Goal: Task Accomplishment & Management: Manage account settings

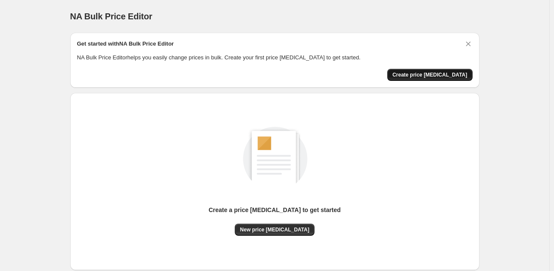
click at [435, 75] on span "Create price change job" at bounding box center [429, 74] width 75 height 7
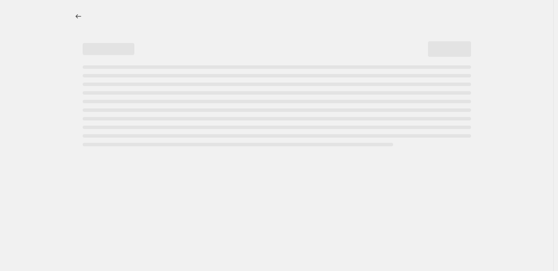
select select "percentage"
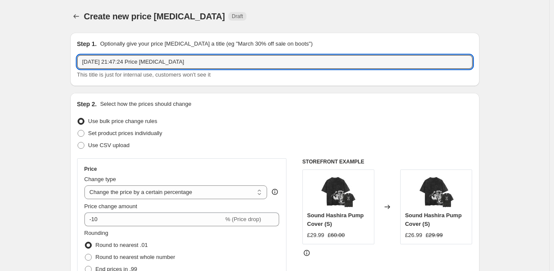
drag, startPoint x: 193, startPoint y: 64, endPoint x: 29, endPoint y: 74, distance: 164.3
type input "Price Increase Test 30-35"
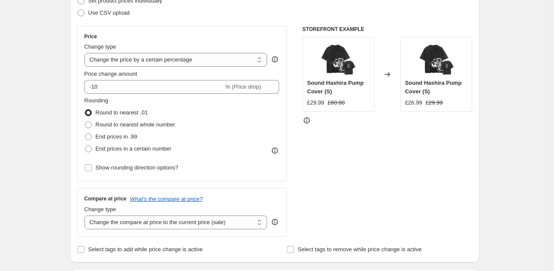
scroll to position [133, 0]
click at [187, 53] on select "Change the price to a certain amount Change the price by a certain amount Chang…" at bounding box center [175, 59] width 183 height 14
select select "by"
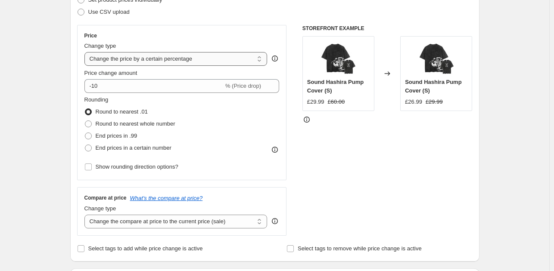
click at [86, 52] on select "Change the price to a certain amount Change the price by a certain amount Chang…" at bounding box center [175, 59] width 183 height 14
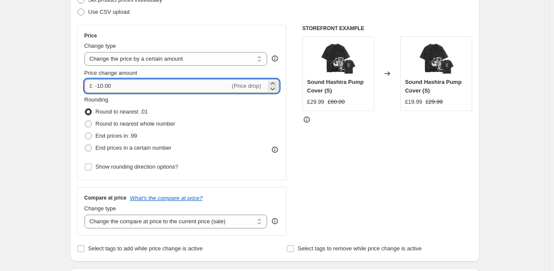
click at [100, 87] on input "-10.00" at bounding box center [162, 86] width 135 height 14
click at [105, 89] on input "10.00" at bounding box center [157, 86] width 125 height 14
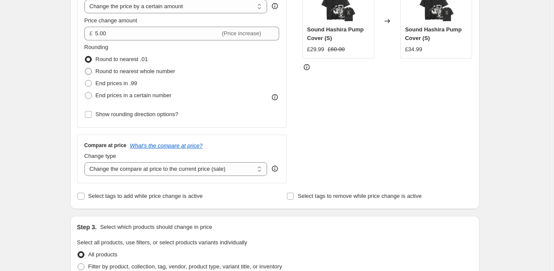
scroll to position [186, 0]
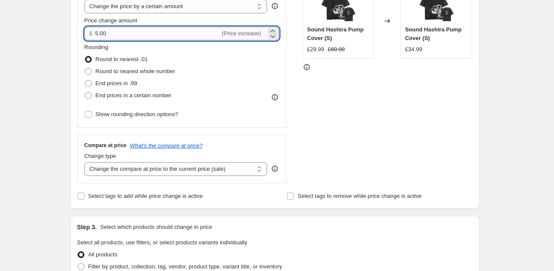
click at [103, 34] on input "5.00" at bounding box center [157, 34] width 125 height 14
click at [112, 34] on input "4.00" at bounding box center [157, 34] width 125 height 14
type input "4.99"
click at [67, 53] on div "Step 1. Optionally give your price change job a title (eg "March 30% off sale o…" at bounding box center [271, 231] width 416 height 782
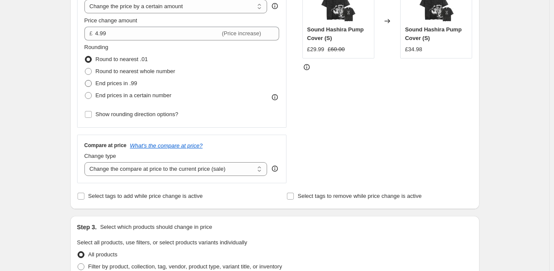
click at [92, 83] on span at bounding box center [88, 83] width 7 height 7
click at [85, 81] on input "End prices in .99" at bounding box center [85, 80] width 0 height 0
radio input "true"
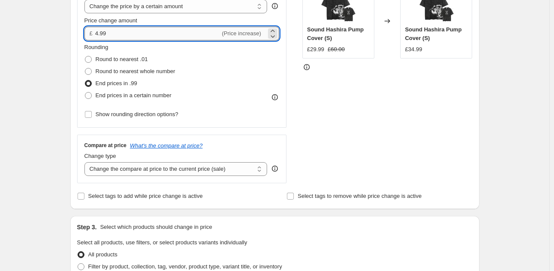
click at [112, 36] on input "4.99" at bounding box center [157, 34] width 125 height 14
type input "4.95"
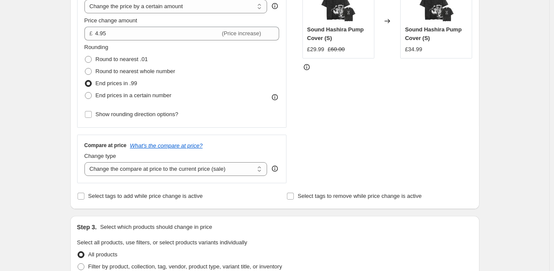
click at [64, 70] on div "Create new price change job. This page is ready Create new price change job Dra…" at bounding box center [275, 244] width 430 height 861
click at [92, 61] on span at bounding box center [88, 59] width 7 height 7
click at [85, 56] on input "Round to nearest .01" at bounding box center [85, 56] width 0 height 0
radio input "true"
click at [92, 87] on span at bounding box center [88, 84] width 8 height 8
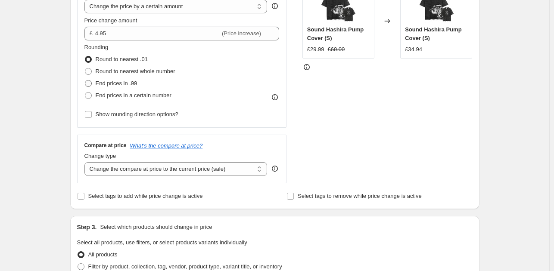
click at [85, 81] on input "End prices in .99" at bounding box center [85, 80] width 0 height 0
radio input "true"
click at [92, 63] on label "Round to nearest .01" at bounding box center [115, 59] width 63 height 12
click at [85, 56] on input "Round to nearest .01" at bounding box center [85, 56] width 0 height 0
radio input "true"
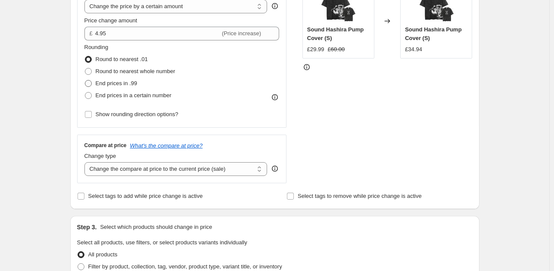
click at [90, 83] on span at bounding box center [88, 83] width 7 height 7
click at [85, 81] on input "End prices in .99" at bounding box center [85, 80] width 0 height 0
radio input "true"
click at [92, 60] on span at bounding box center [88, 59] width 7 height 7
click at [85, 56] on input "Round to nearest .01" at bounding box center [85, 56] width 0 height 0
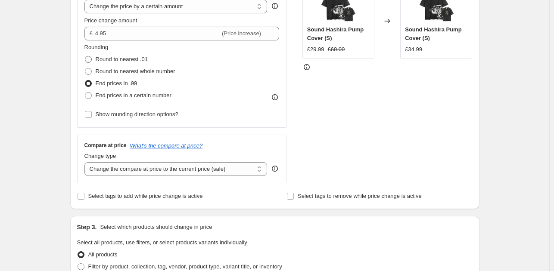
radio input "true"
click at [91, 84] on span at bounding box center [88, 83] width 7 height 7
click at [85, 81] on input "End prices in .99" at bounding box center [85, 80] width 0 height 0
radio input "true"
click at [92, 62] on span at bounding box center [88, 60] width 8 height 8
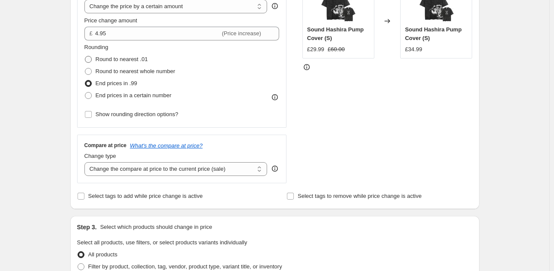
click at [85, 56] on input "Round to nearest .01" at bounding box center [85, 56] width 0 height 0
radio input "true"
click at [88, 84] on span at bounding box center [88, 83] width 7 height 7
click at [85, 81] on input "End prices in .99" at bounding box center [85, 80] width 0 height 0
radio input "true"
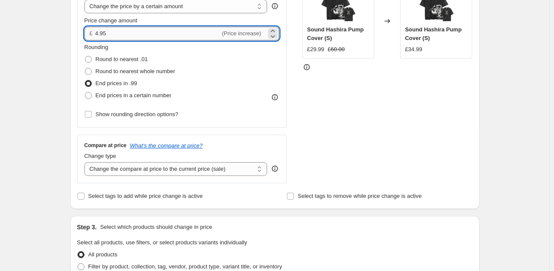
click at [110, 34] on input "4.95" at bounding box center [157, 34] width 125 height 14
type input "4.99"
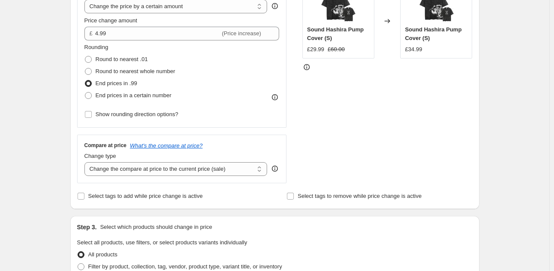
click at [43, 68] on div "Create new price change job. This page is ready Create new price change job Dra…" at bounding box center [274, 244] width 549 height 861
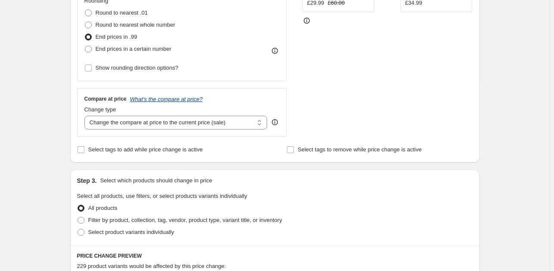
scroll to position [235, 0]
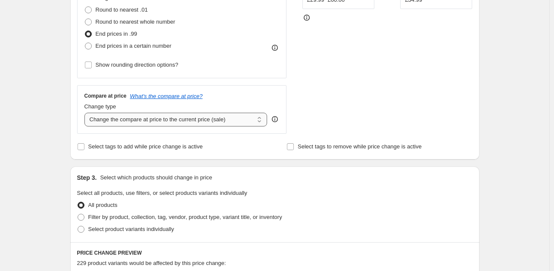
click at [99, 114] on select "Change the compare at price to the current price (sale) Change the compare at p…" at bounding box center [175, 120] width 183 height 14
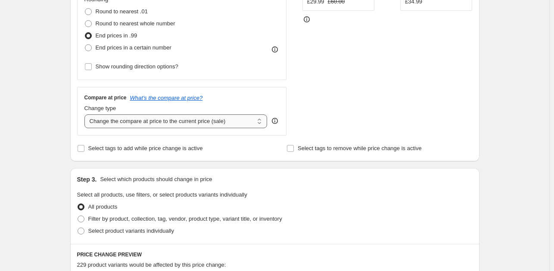
click at [188, 121] on select "Change the compare at price to the current price (sale) Change the compare at p…" at bounding box center [175, 122] width 183 height 14
click at [86, 115] on select "Change the compare at price to the current price (sale) Change the compare at p…" at bounding box center [175, 122] width 183 height 14
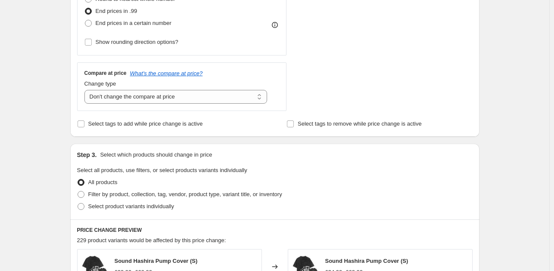
scroll to position [257, 0]
click at [134, 98] on select "Change the compare at price to the current price (sale) Change the compare at p…" at bounding box center [175, 98] width 183 height 14
select select "bp"
click at [86, 91] on select "Change the compare at price to the current price (sale) Change the compare at p…" at bounding box center [175, 98] width 183 height 14
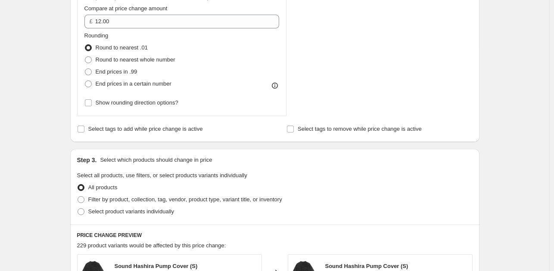
scroll to position [327, 0]
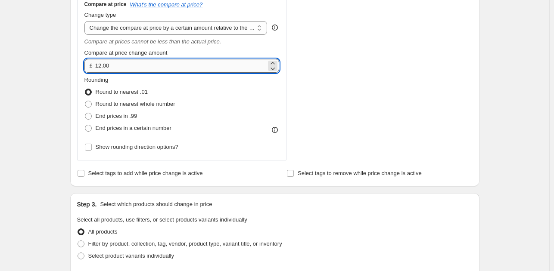
click at [119, 65] on input "12.00" at bounding box center [180, 66] width 171 height 14
drag, startPoint x: 117, startPoint y: 70, endPoint x: 89, endPoint y: 71, distance: 28.5
click at [89, 71] on div "£ 12.00" at bounding box center [181, 66] width 195 height 14
type input "2.00"
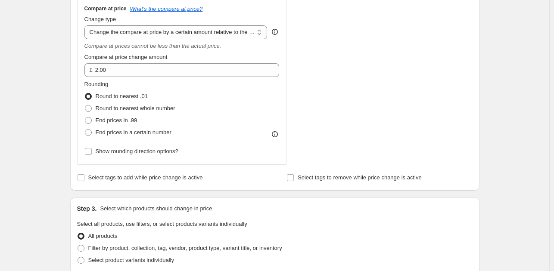
scroll to position [322, 0]
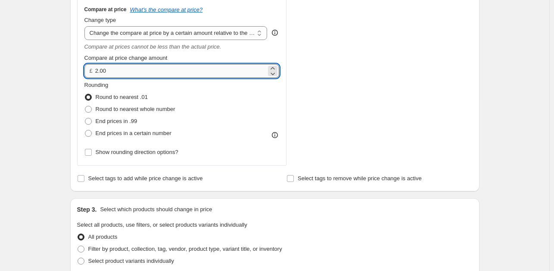
click at [186, 73] on input "2.00" at bounding box center [180, 71] width 171 height 14
click at [90, 111] on span at bounding box center [88, 109] width 7 height 7
click at [85, 106] on input "Round to nearest whole number" at bounding box center [85, 106] width 0 height 0
radio input "true"
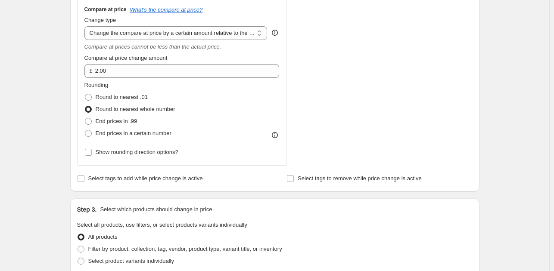
click at [336, 124] on div "STOREFRONT EXAMPLE Sound Hashira Pump Cover (S) £29.99 £60.00 Changed to Sound …" at bounding box center [387, 0] width 170 height 329
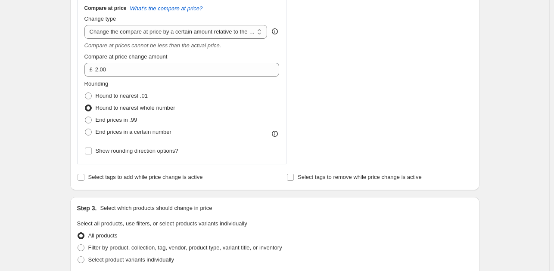
scroll to position [323, 0]
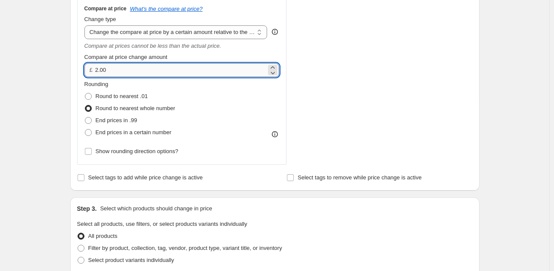
click at [133, 74] on input "2.00" at bounding box center [180, 70] width 171 height 14
type input "2"
click at [348, 98] on div "STOREFRONT EXAMPLE Sound Hashira Pump Cover (S) £29.99 £60.00 Changed to Sound …" at bounding box center [387, 0] width 170 height 329
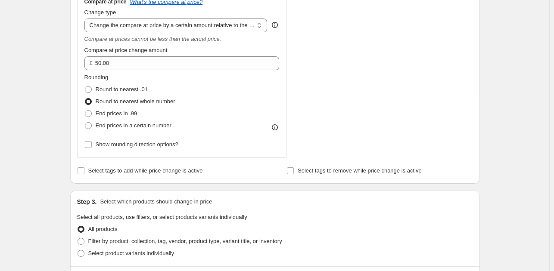
scroll to position [325, 0]
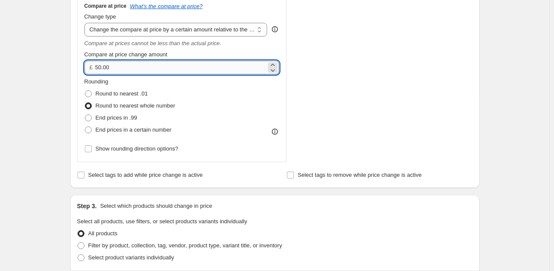
click at [100, 68] on input "50.00" at bounding box center [180, 68] width 171 height 14
type input "40.00"
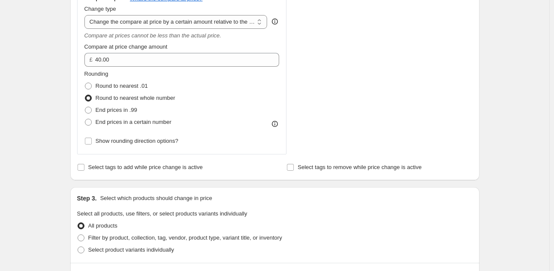
scroll to position [707, 0]
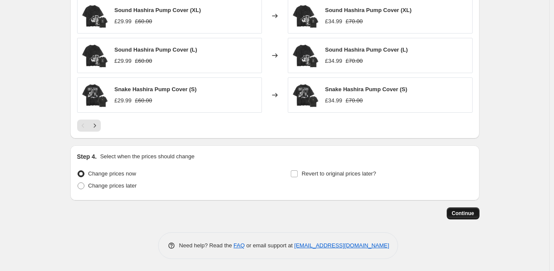
click at [470, 218] on button "Continue" at bounding box center [462, 213] width 33 height 12
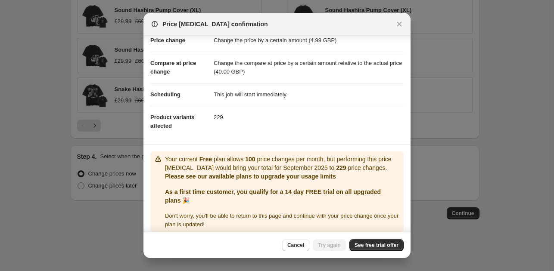
scroll to position [28, 0]
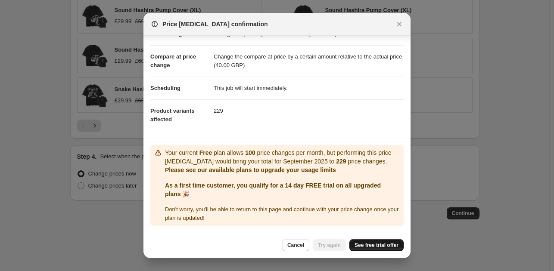
click at [372, 246] on span "See free trial offer" at bounding box center [376, 245] width 44 height 7
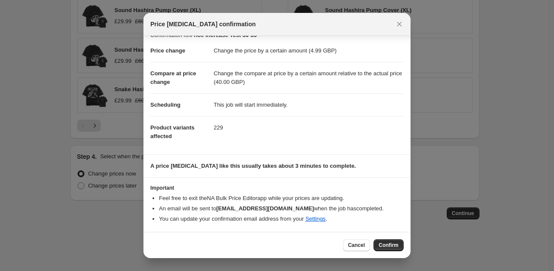
scroll to position [11, 0]
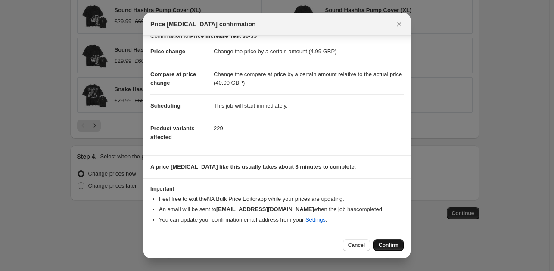
click at [386, 242] on span "Confirm" at bounding box center [388, 245] width 20 height 7
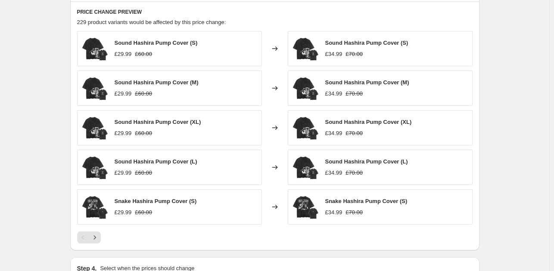
scroll to position [655, 0]
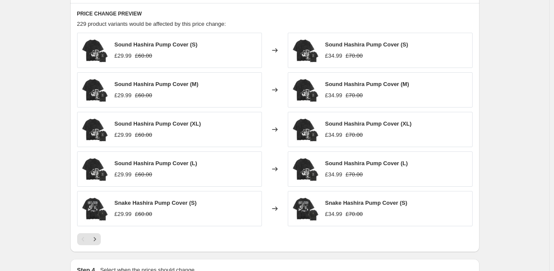
select select "by"
select select "bp"
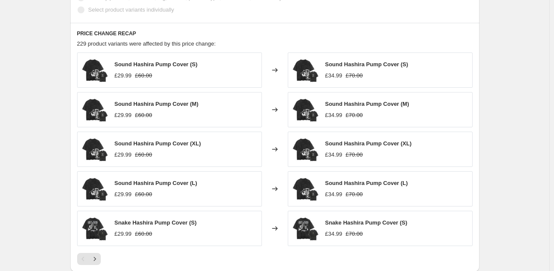
scroll to position [0, 0]
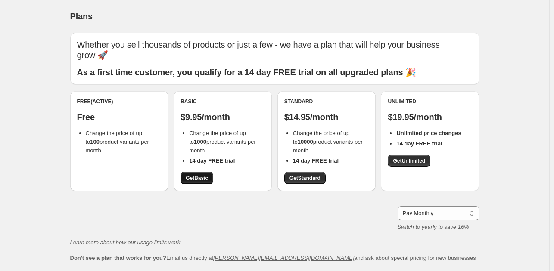
click at [202, 175] on link "Get Basic" at bounding box center [196, 178] width 33 height 12
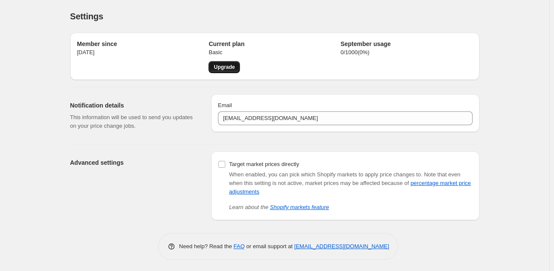
click at [228, 69] on span "Upgrade" at bounding box center [224, 67] width 21 height 7
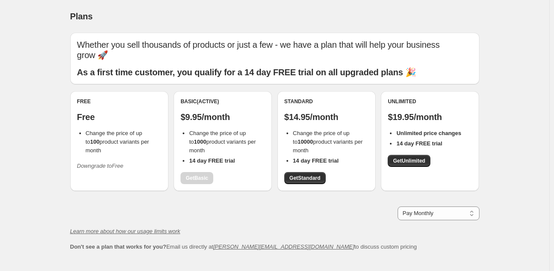
click at [118, 163] on icon "Downgrade to Free" at bounding box center [100, 166] width 46 height 6
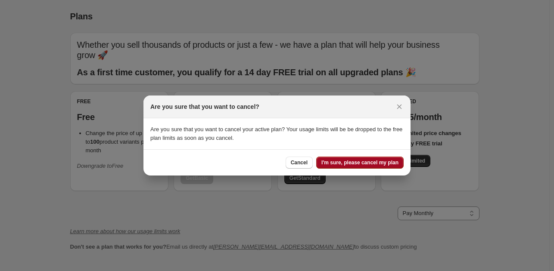
click at [354, 161] on span "I'm sure, please cancel my plan" at bounding box center [359, 162] width 77 height 7
